Goal: Task Accomplishment & Management: Manage account settings

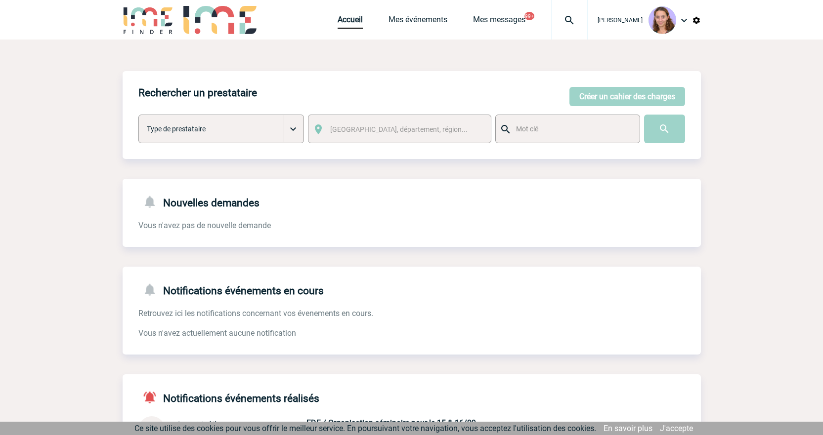
click at [347, 29] on div "Accueil Mes événements Mes messages 99+ Projet, client Projet, client" at bounding box center [463, 20] width 250 height 40
click at [345, 28] on link "Accueil" at bounding box center [350, 22] width 25 height 14
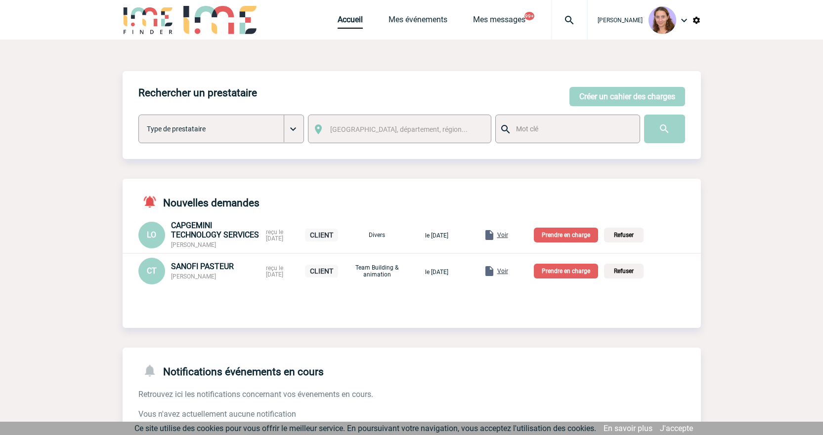
click at [212, 276] on span "Christelle THIEBAUT" at bounding box center [193, 276] width 45 height 7
click at [212, 275] on span "[PERSON_NAME]" at bounding box center [193, 276] width 45 height 7
click at [508, 234] on span "Voir" at bounding box center [502, 235] width 11 height 7
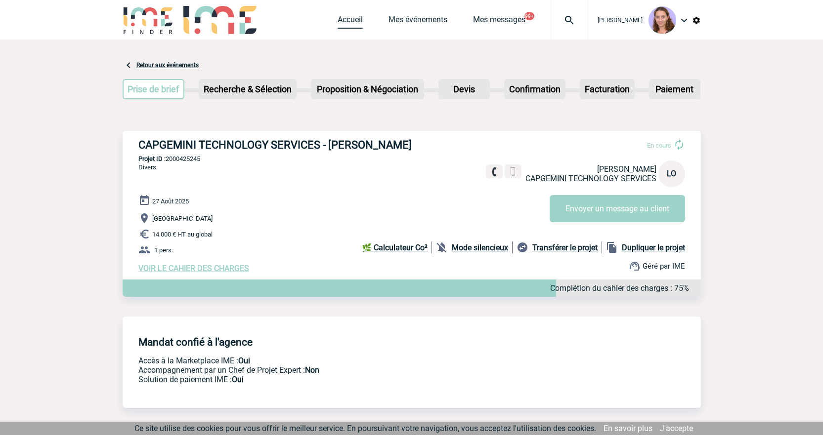
click at [340, 24] on link "Accueil" at bounding box center [350, 22] width 25 height 14
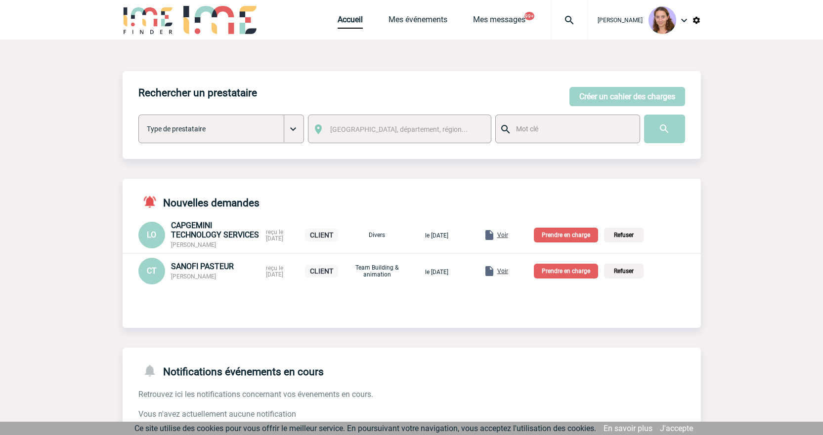
click at [562, 237] on p "Prendre en charge" at bounding box center [566, 235] width 64 height 15
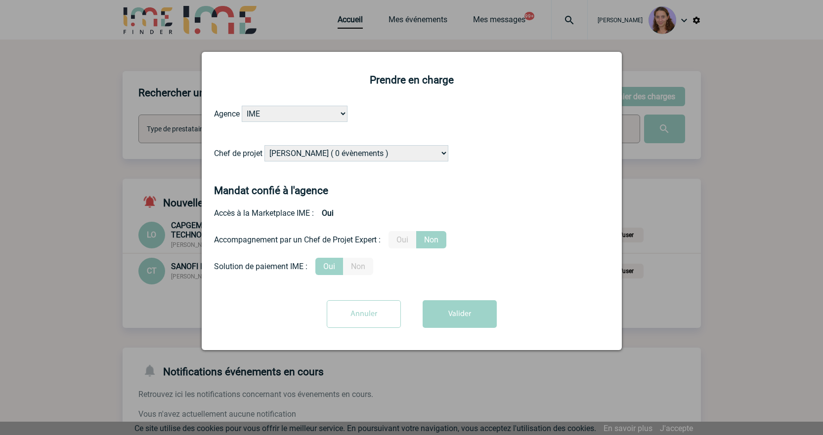
click at [320, 155] on select "Alizée VERLAGUET ( 0 évènements ) Anne GIRAUD ( 1196 évènements ) Anne-François…" at bounding box center [356, 153] width 184 height 16
select select "121547"
click at [328, 151] on select "Alizée VERLAGUET ( 0 évènements ) Anne GIRAUD ( 1196 évènements ) Anne-François…" at bounding box center [356, 153] width 184 height 16
click at [462, 315] on button "Valider" at bounding box center [460, 315] width 74 height 28
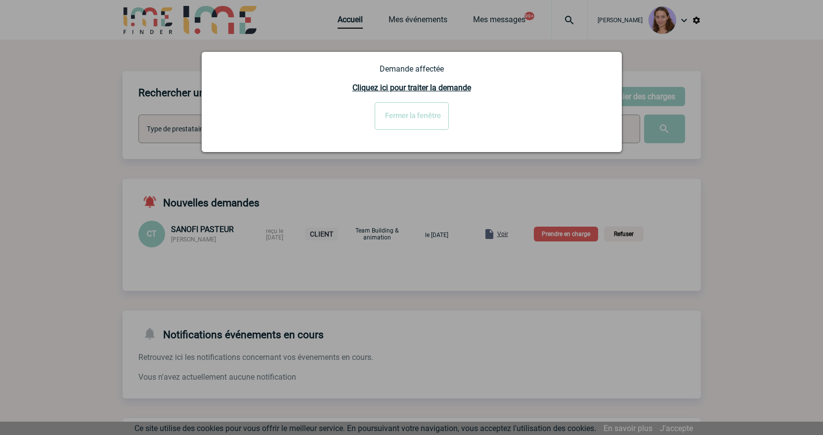
click at [392, 110] on input "Fermer la fenêtre" at bounding box center [412, 116] width 74 height 28
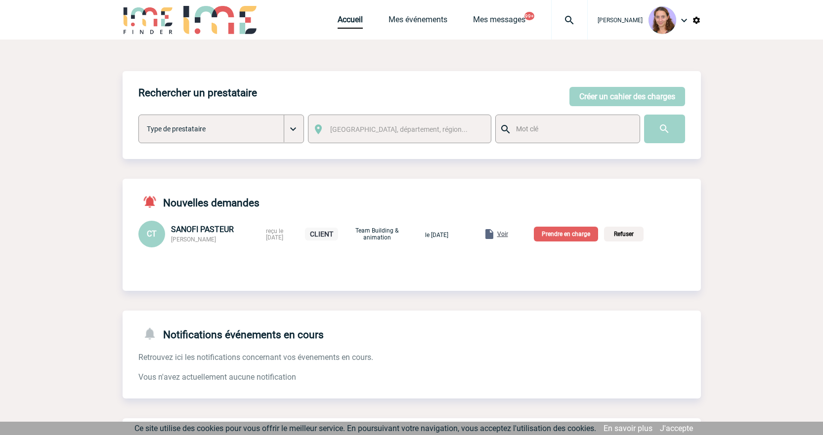
click at [508, 234] on span "Voir" at bounding box center [502, 234] width 11 height 7
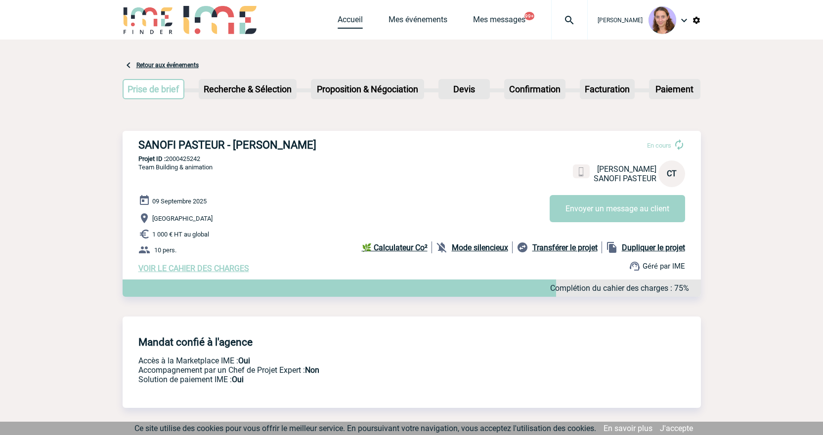
click at [346, 21] on link "Accueil" at bounding box center [350, 22] width 25 height 14
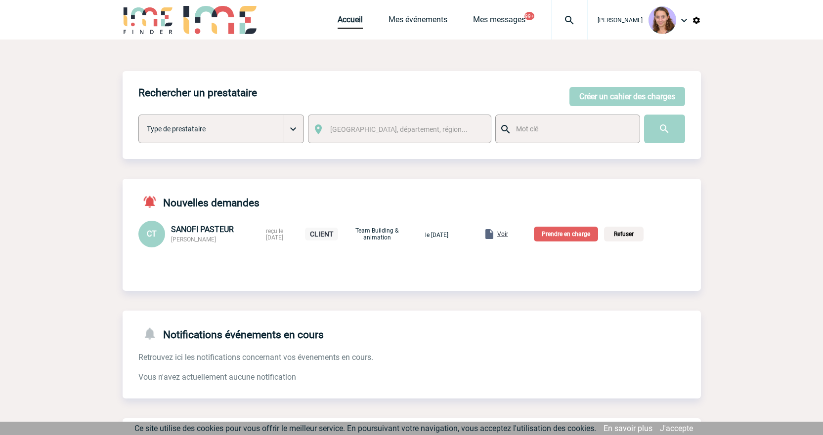
click at [562, 231] on p "Prendre en charge" at bounding box center [566, 234] width 64 height 15
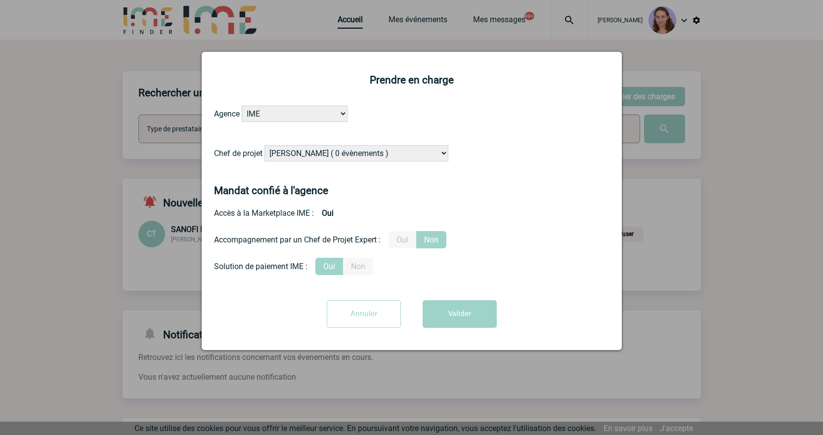
click at [277, 155] on select "Alizée VERLAGUET ( 0 évènements ) Anne GIRAUD ( 1196 évènements ) Anne-François…" at bounding box center [356, 153] width 184 height 16
select select "122719"
click at [265, 146] on select "Alizée VERLAGUET ( 0 évènements ) Anne GIRAUD ( 1196 évènements ) Anne-François…" at bounding box center [356, 153] width 184 height 16
click at [465, 317] on button "Valider" at bounding box center [460, 315] width 74 height 28
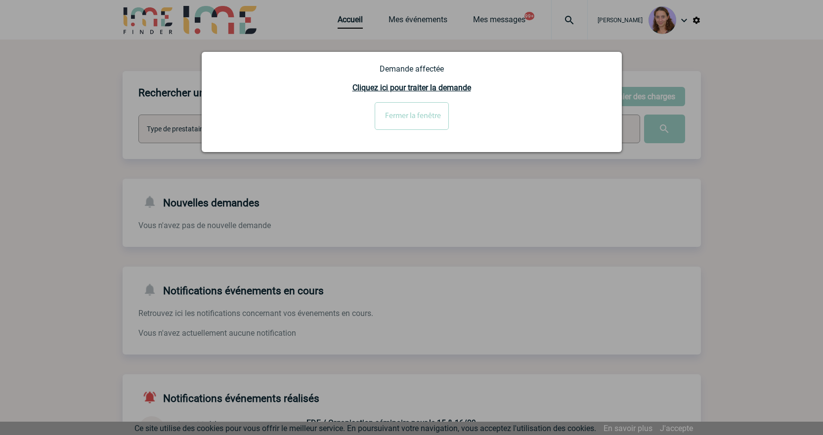
click at [428, 119] on input "Fermer la fenêtre" at bounding box center [412, 116] width 74 height 28
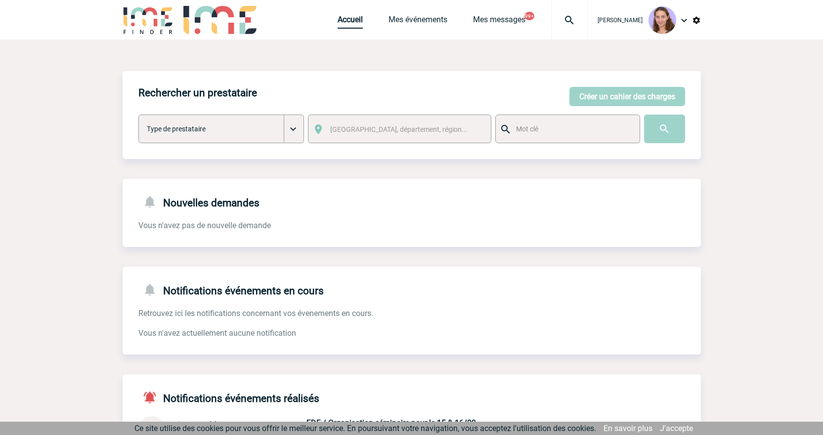
click at [344, 20] on link "Accueil" at bounding box center [350, 22] width 25 height 14
drag, startPoint x: 352, startPoint y: 20, endPoint x: 343, endPoint y: 25, distance: 10.2
click at [352, 20] on link "Accueil" at bounding box center [350, 22] width 25 height 14
click at [555, 26] on img at bounding box center [570, 20] width 36 height 12
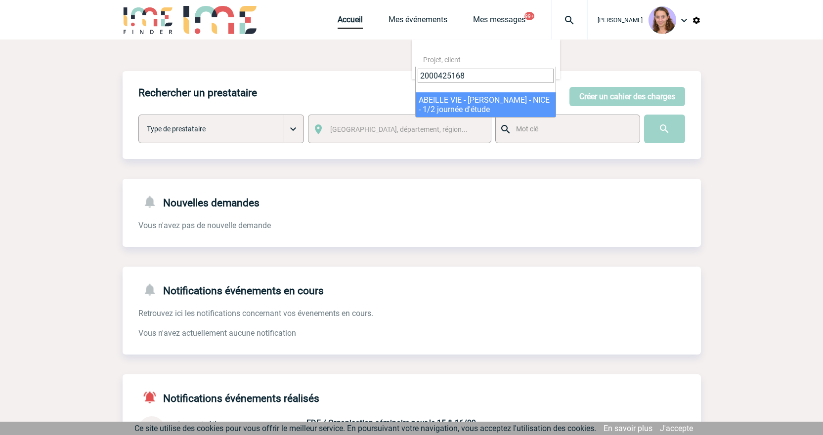
type input "2000425168"
select select "24669"
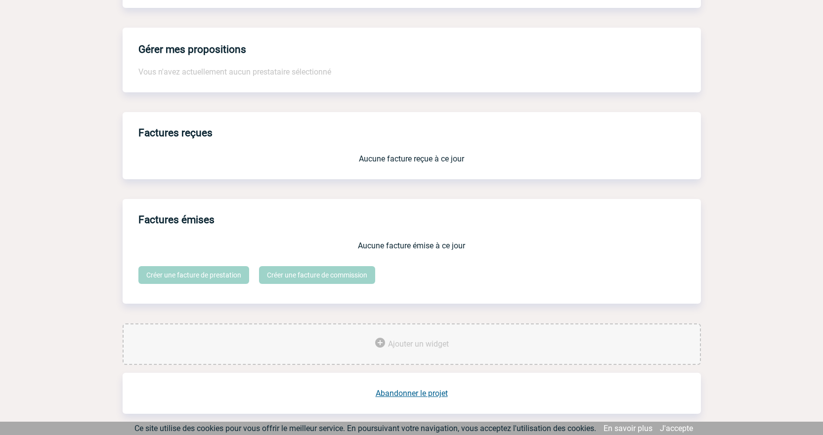
scroll to position [740, 0]
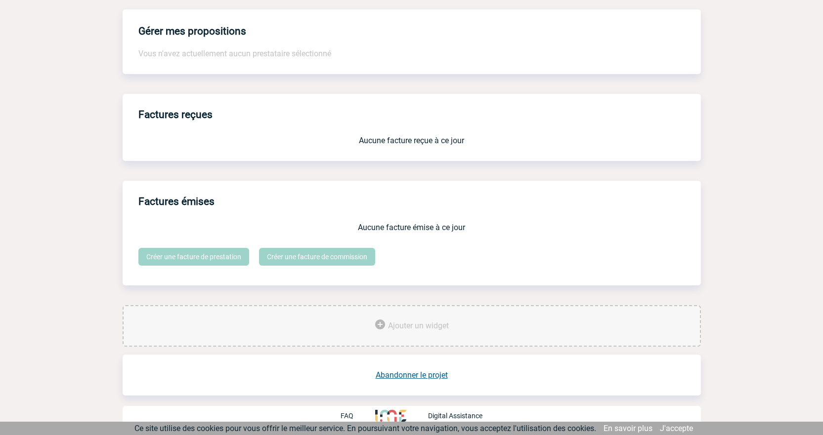
click at [431, 381] on div "Abandonner le projet" at bounding box center [412, 375] width 578 height 41
click at [428, 377] on link "Abandonner le projet" at bounding box center [412, 375] width 72 height 9
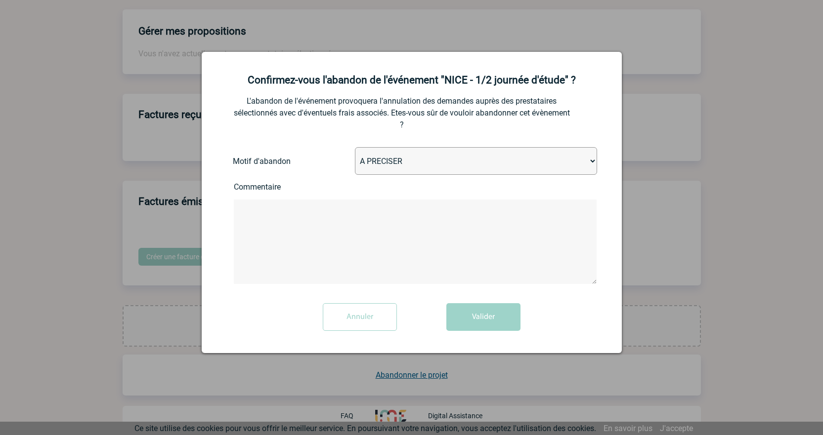
drag, startPoint x: 371, startPoint y: 165, endPoint x: 378, endPoint y: 173, distance: 10.6
click at [371, 165] on select "A PRECISER Projet annulé Projet reporté Evénement organisé en interne A fait ap…" at bounding box center [476, 161] width 242 height 28
select select "ABANDON_PROJET_02"
click at [355, 148] on select "A PRECISER Projet annulé Projet reporté Evénement organisé en interne A fait ap…" at bounding box center [476, 161] width 242 height 28
click at [477, 324] on button "Valider" at bounding box center [483, 317] width 74 height 28
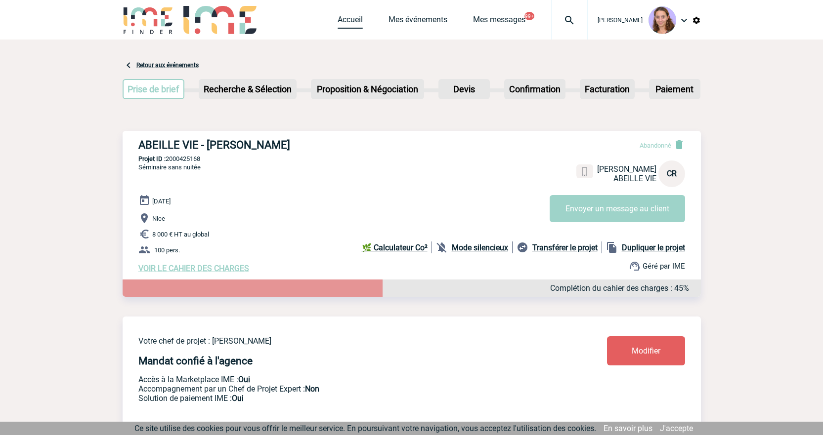
click at [348, 17] on link "Accueil" at bounding box center [350, 22] width 25 height 14
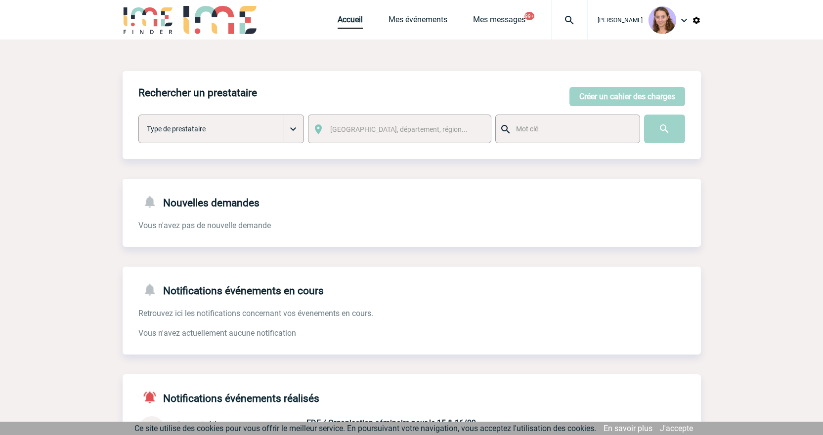
click at [557, 21] on img at bounding box center [570, 20] width 36 height 12
drag, startPoint x: 437, startPoint y: 75, endPoint x: 389, endPoint y: 69, distance: 48.7
click at [389, 69] on body "[PERSON_NAME] Accueil Mes événements 99+ 99+" at bounding box center [411, 305] width 823 height 611
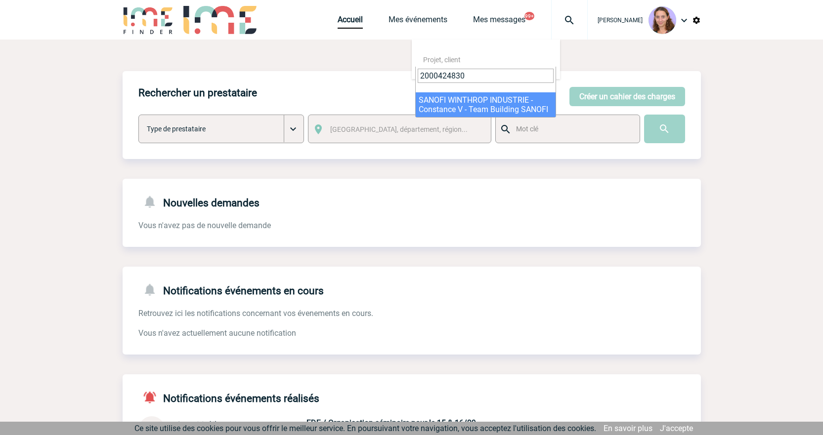
type input "2000424830"
select select "24331"
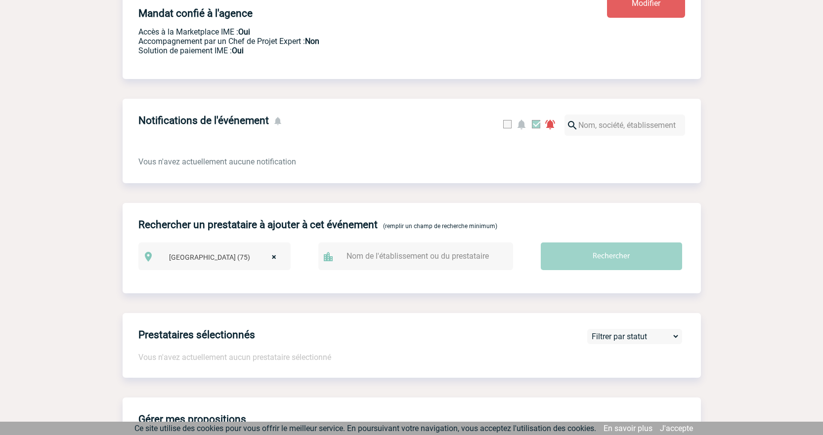
scroll to position [197, 0]
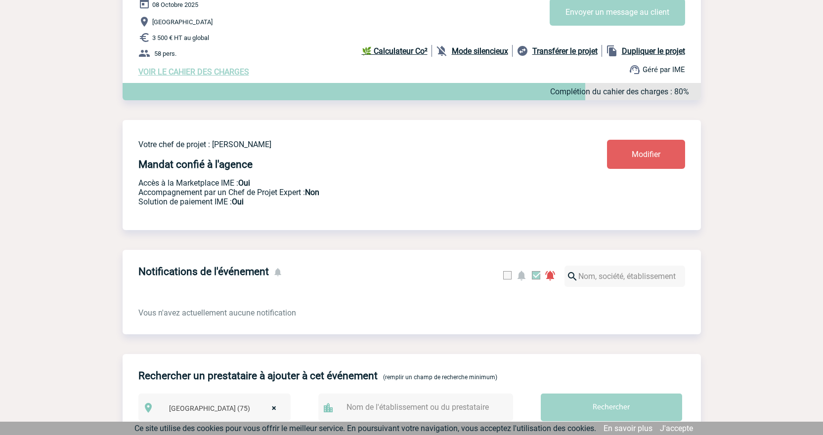
click at [639, 169] on link "Modifier" at bounding box center [646, 154] width 78 height 29
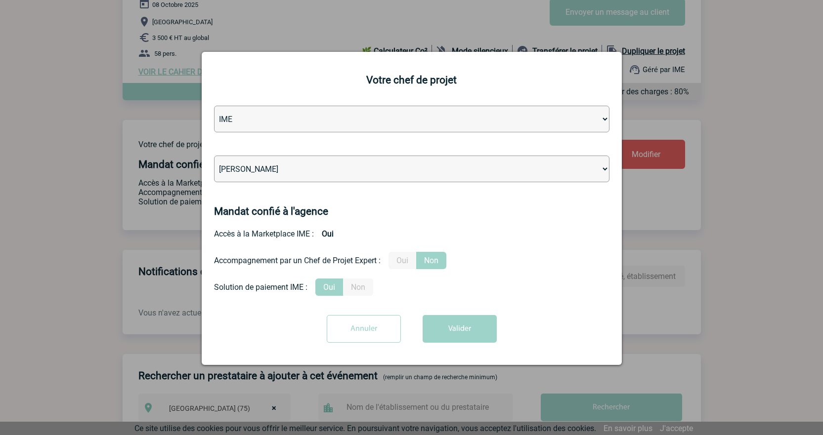
click at [386, 166] on select "Léa PITTIGLIO Yanis DE CLERCQ Victor KALB Jean-Chris NTAMACK Stefan MILADINOVIC…" at bounding box center [411, 169] width 395 height 27
select select "129741"
click at [391, 164] on select "Léa PITTIGLIO Yanis DE CLERCQ Victor KALB Jean-Chris NTAMACK Stefan MILADINOVIC…" at bounding box center [411, 169] width 395 height 27
click at [453, 331] on button "Valider" at bounding box center [460, 329] width 74 height 28
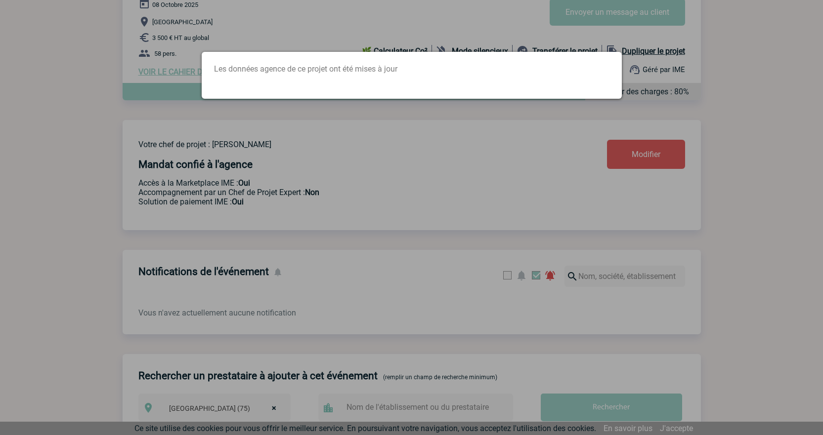
click at [364, 290] on div at bounding box center [411, 217] width 823 height 435
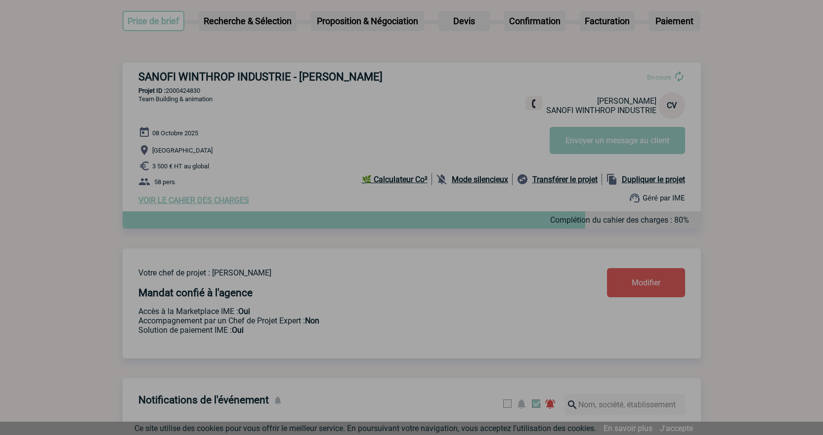
scroll to position [0, 0]
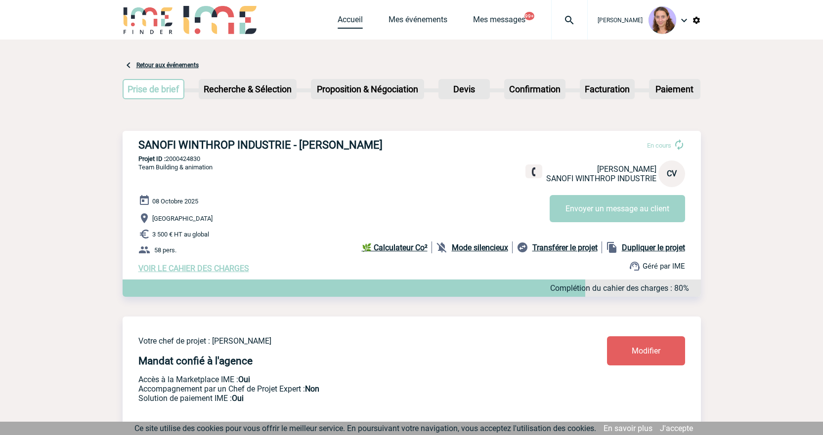
click at [347, 22] on link "Accueil" at bounding box center [350, 22] width 25 height 14
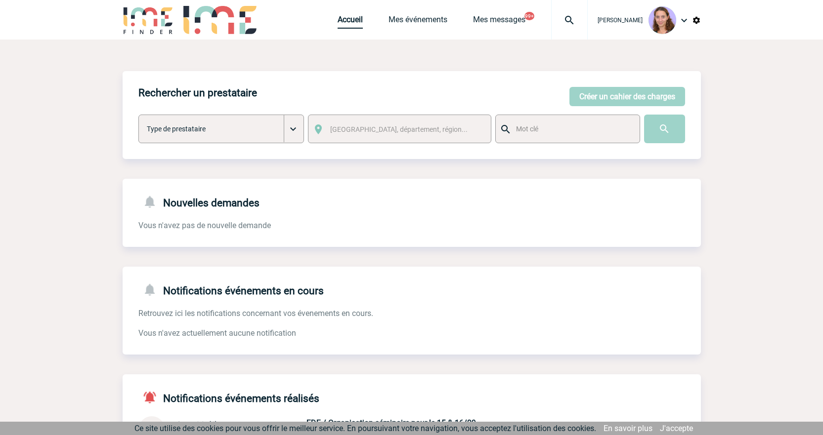
click at [355, 15] on div "Accueil Mes événements Mes messages 99+ Projet, client Projet, client" at bounding box center [463, 20] width 250 height 40
click at [356, 15] on link "Accueil" at bounding box center [350, 22] width 25 height 14
